Goal: Go to known website: Access a specific website the user already knows

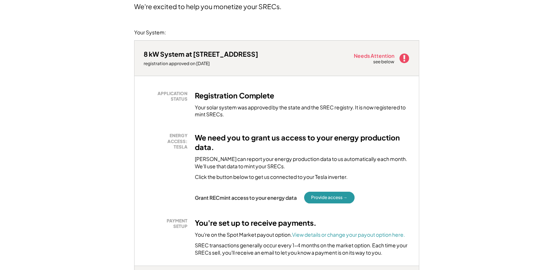
scroll to position [73, 0]
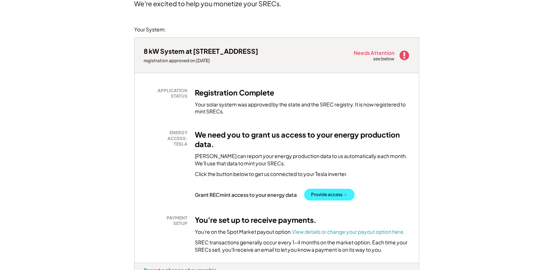
click at [327, 196] on button "Provide access →" at bounding box center [329, 195] width 50 height 12
